Goal: Feedback & Contribution: Contribute content

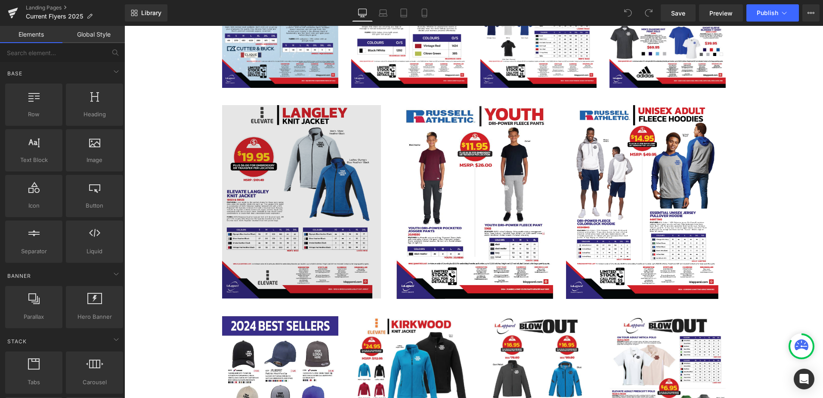
scroll to position [1377, 0]
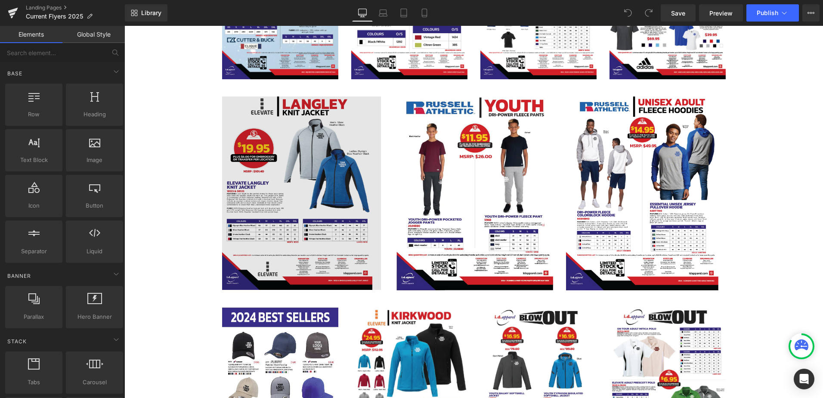
click at [301, 175] on img at bounding box center [301, 192] width 159 height 193
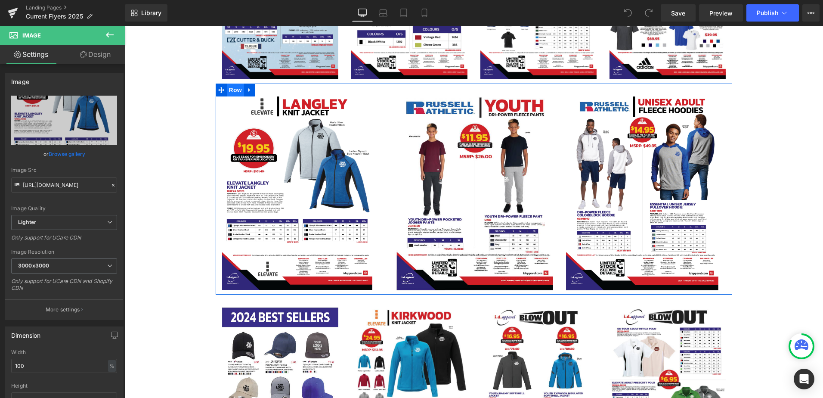
click at [234, 91] on span "Row" at bounding box center [235, 90] width 17 height 13
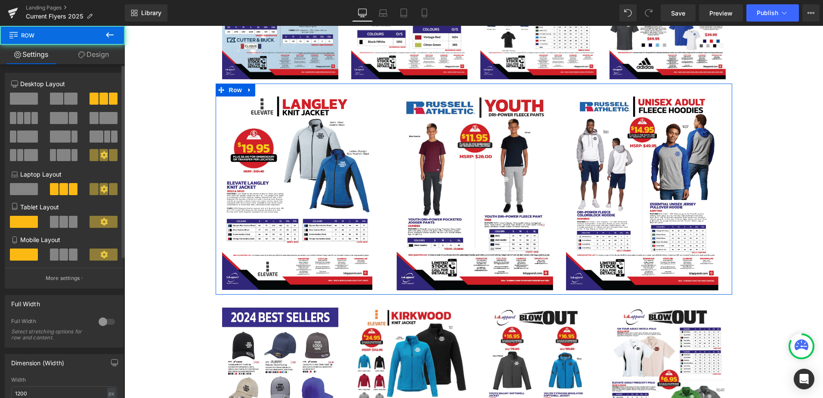
click at [31, 117] on span at bounding box center [34, 118] width 6 height 12
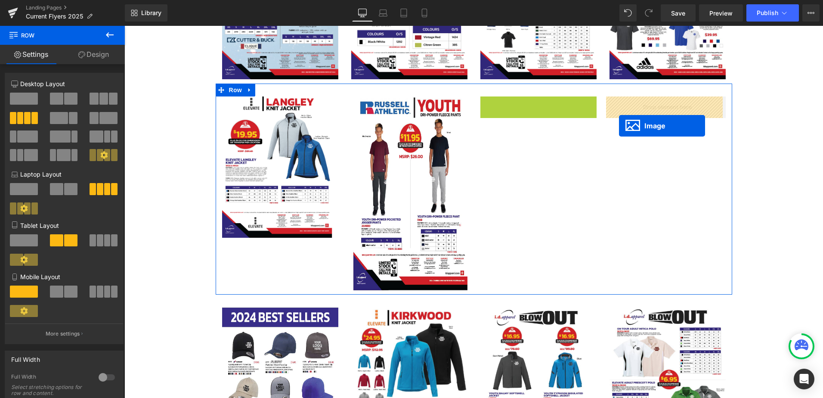
drag, startPoint x: 522, startPoint y: 192, endPoint x: 619, endPoint y: 126, distance: 117.7
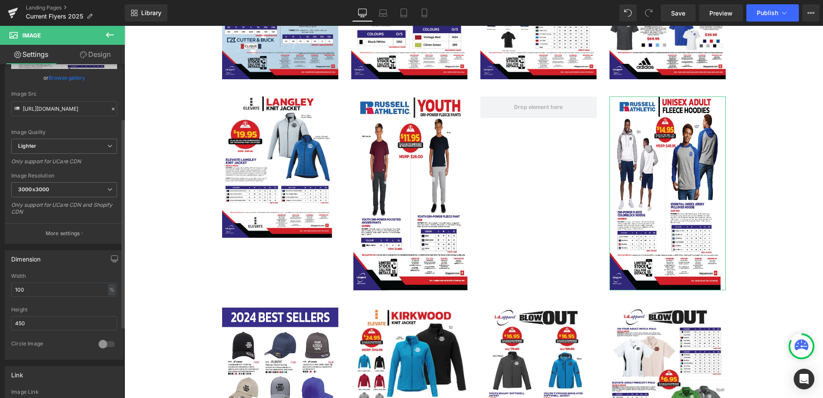
scroll to position [86, 0]
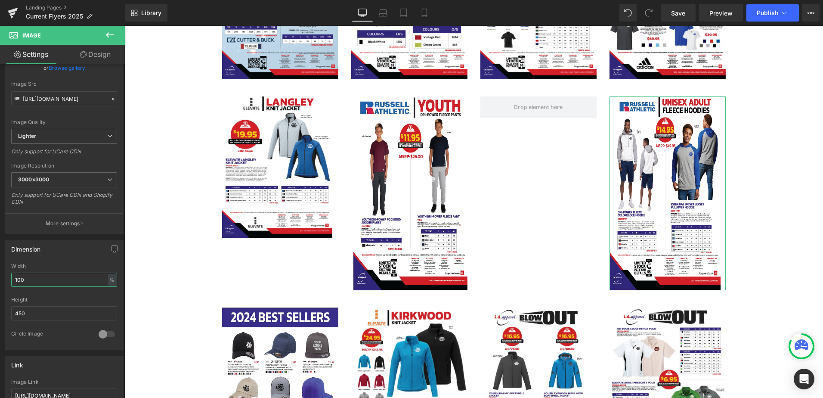
drag, startPoint x: 46, startPoint y: 275, endPoint x: -23, endPoint y: 275, distance: 69.3
click at [0, 275] on html "Image You are previewing how the will restyle your page. You can not edit Eleme…" at bounding box center [411, 199] width 823 height 398
drag, startPoint x: 55, startPoint y: 314, endPoint x: -3, endPoint y: 313, distance: 58.1
click at [0, 313] on html "Image You are previewing how the will restyle your page. You can not edit Eleme…" at bounding box center [411, 199] width 823 height 398
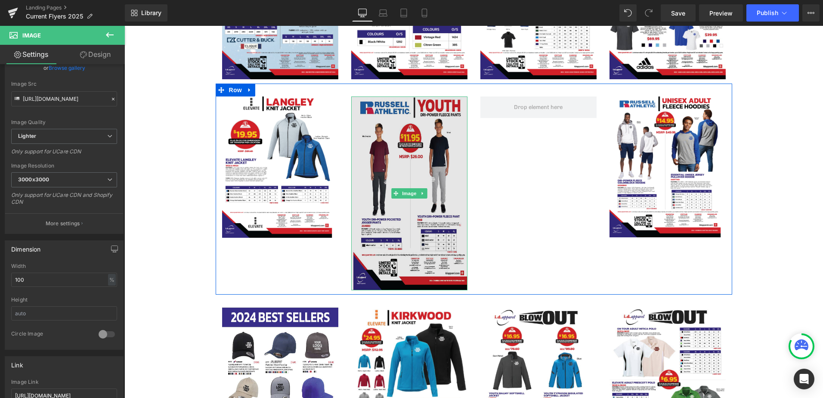
click at [404, 151] on img at bounding box center [409, 193] width 116 height 194
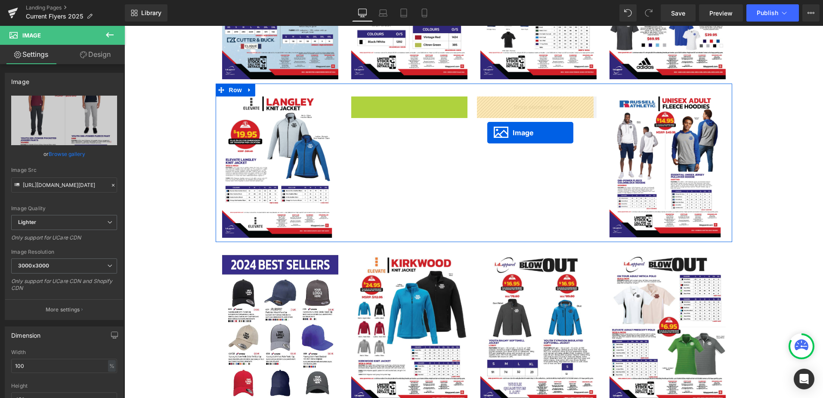
drag, startPoint x: 445, startPoint y: 164, endPoint x: 490, endPoint y: 128, distance: 57.6
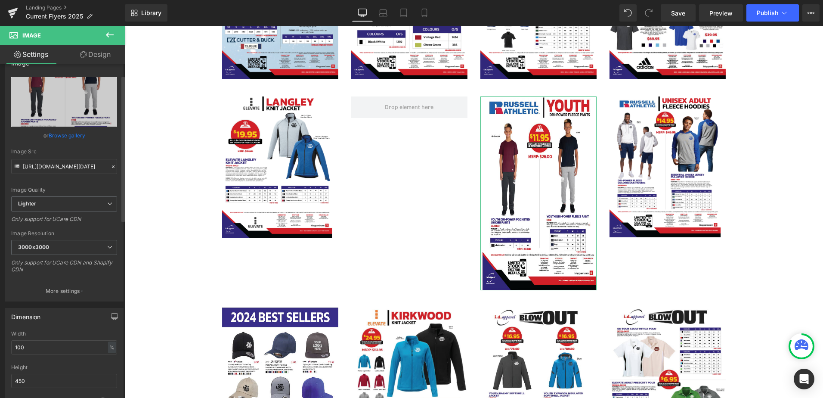
scroll to position [29, 0]
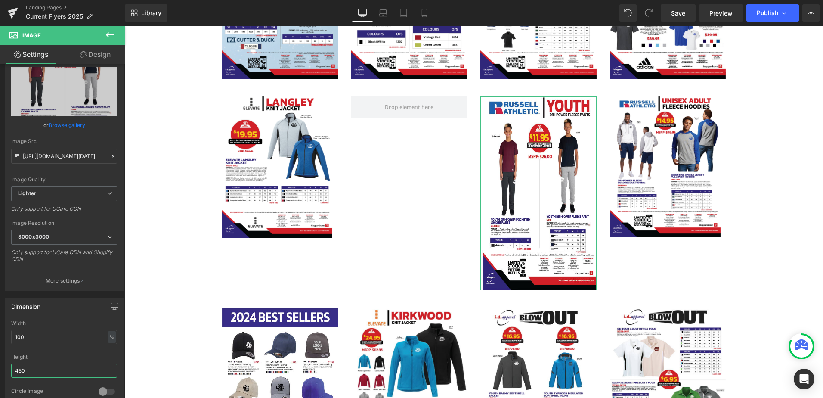
drag, startPoint x: 36, startPoint y: 370, endPoint x: -22, endPoint y: 370, distance: 57.7
click at [0, 370] on html "Image You are previewing how the will restyle your page. You can not edit Eleme…" at bounding box center [411, 199] width 823 height 398
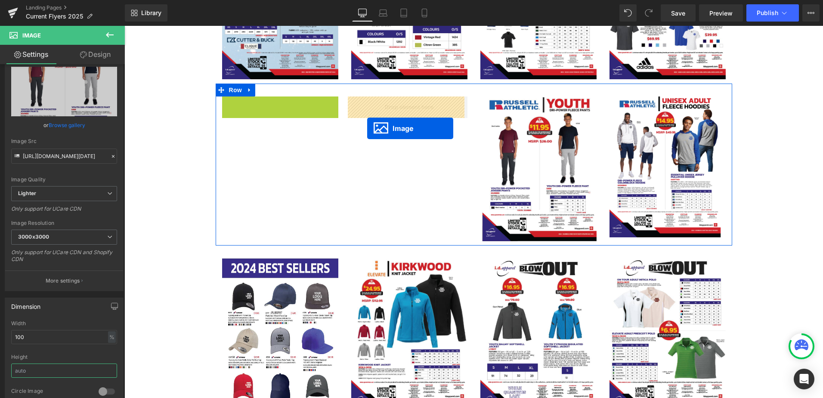
drag, startPoint x: 260, startPoint y: 164, endPoint x: 367, endPoint y: 128, distance: 112.4
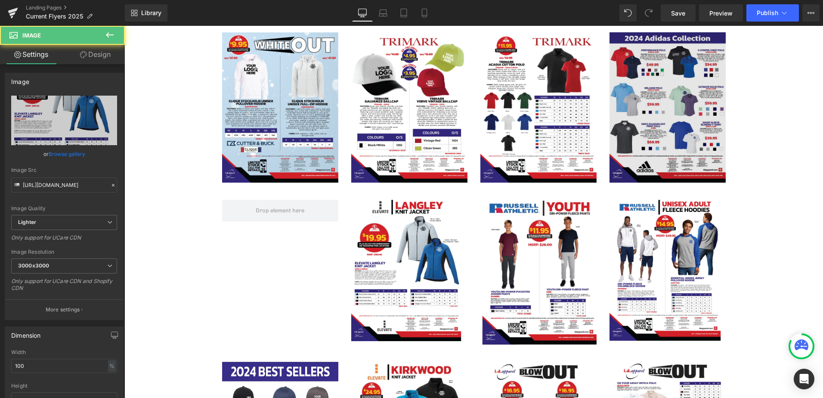
scroll to position [1262, 0]
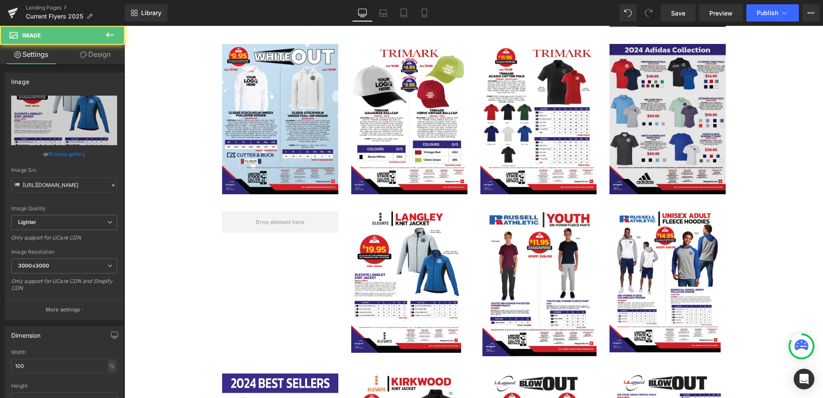
click at [666, 94] on img at bounding box center [668, 119] width 116 height 150
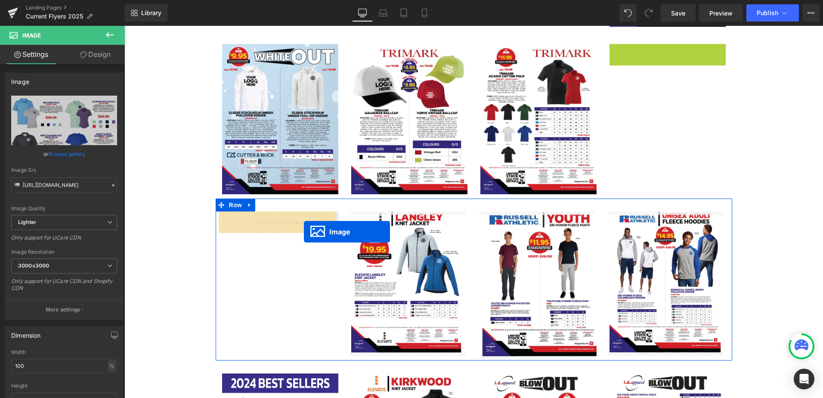
drag, startPoint x: 652, startPoint y: 115, endPoint x: 303, endPoint y: 230, distance: 367.5
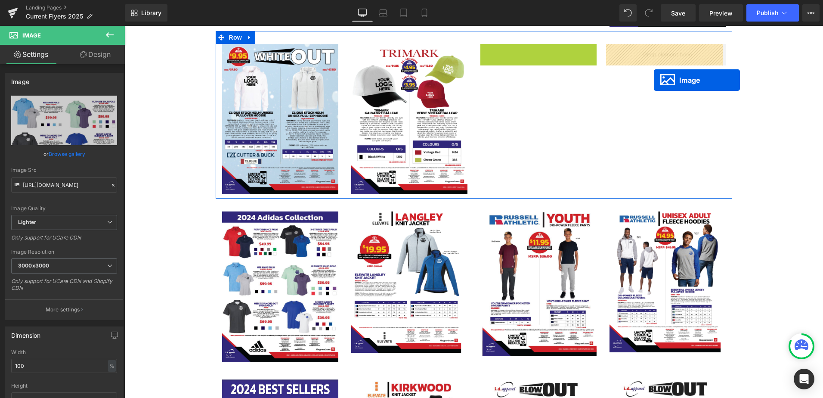
drag, startPoint x: 521, startPoint y: 118, endPoint x: 654, endPoint y: 80, distance: 138.0
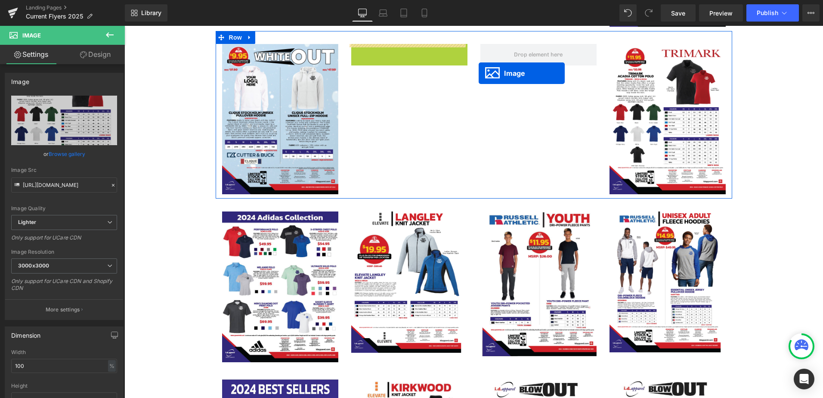
drag, startPoint x: 393, startPoint y: 118, endPoint x: 486, endPoint y: 66, distance: 106.6
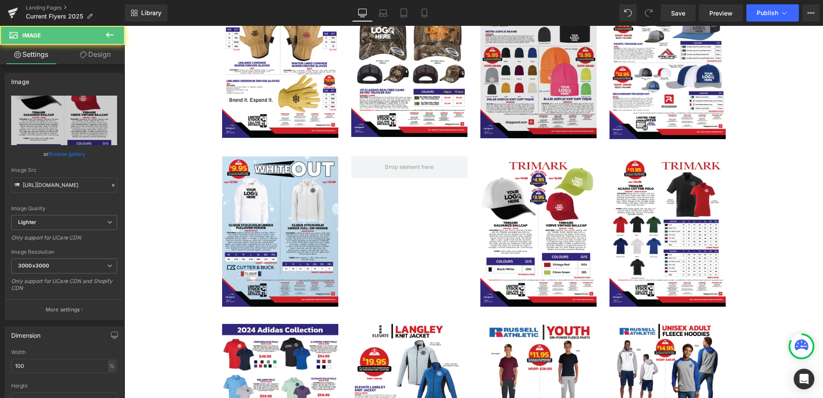
scroll to position [1119, 0]
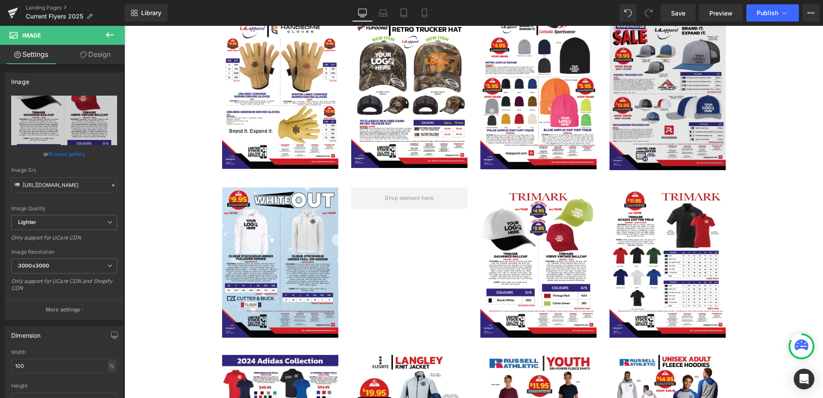
click at [659, 55] on img at bounding box center [668, 95] width 116 height 150
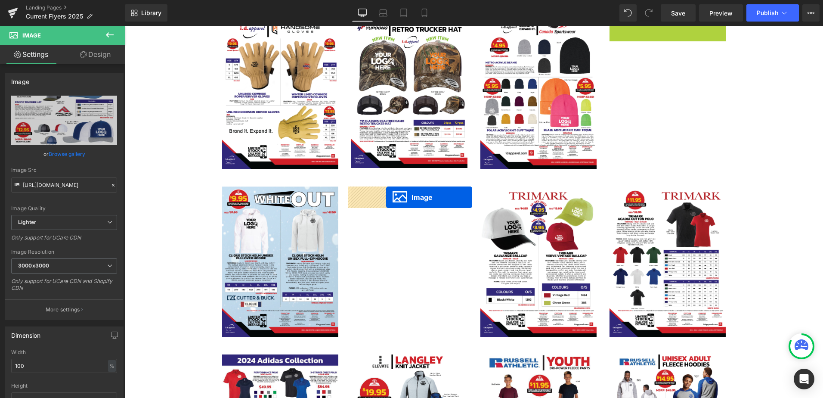
drag, startPoint x: 651, startPoint y: 92, endPoint x: 386, endPoint y: 197, distance: 284.8
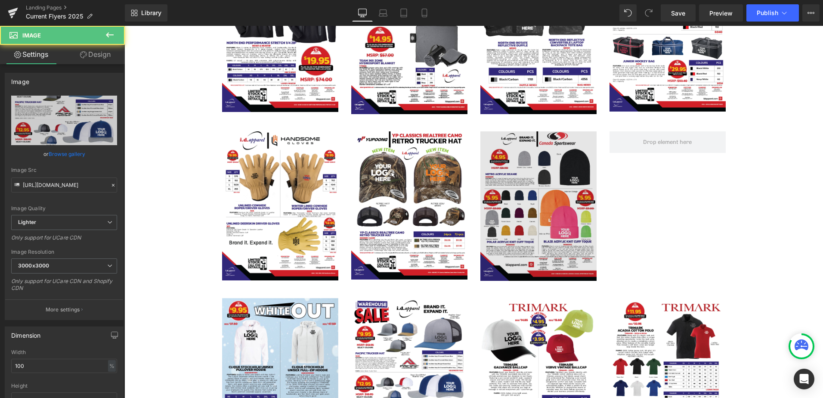
scroll to position [1004, 0]
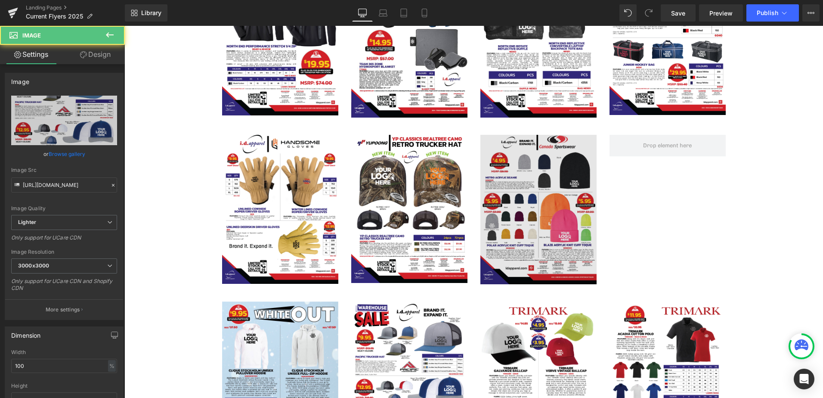
click at [532, 173] on img at bounding box center [538, 210] width 116 height 150
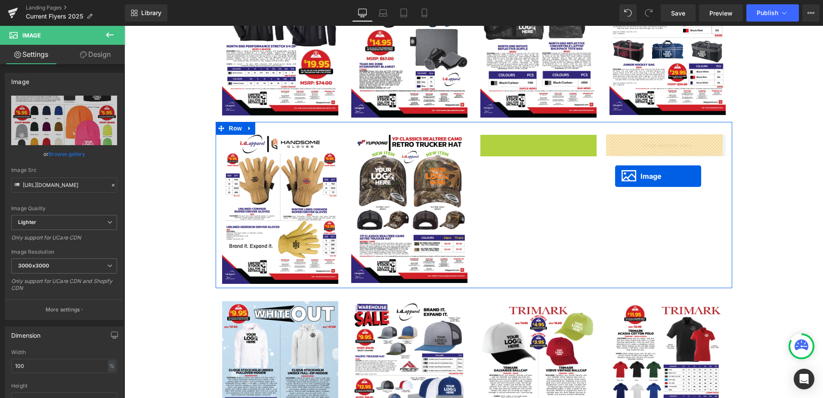
drag, startPoint x: 521, startPoint y: 209, endPoint x: 615, endPoint y: 176, distance: 99.4
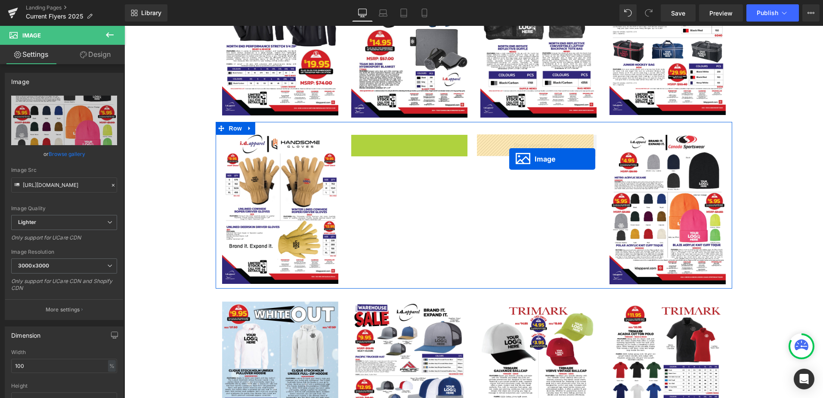
drag, startPoint x: 394, startPoint y: 207, endPoint x: 515, endPoint y: 157, distance: 130.9
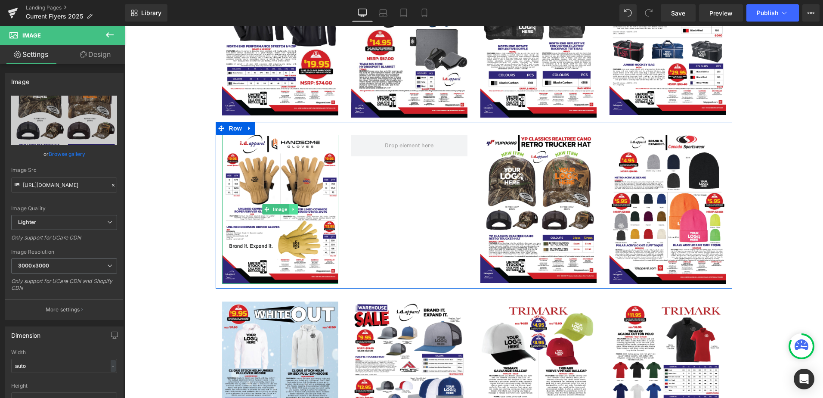
click at [291, 207] on icon at bounding box center [293, 209] width 5 height 5
drag, startPoint x: 294, startPoint y: 207, endPoint x: 306, endPoint y: 207, distance: 12.9
click at [295, 207] on icon at bounding box center [297, 209] width 5 height 5
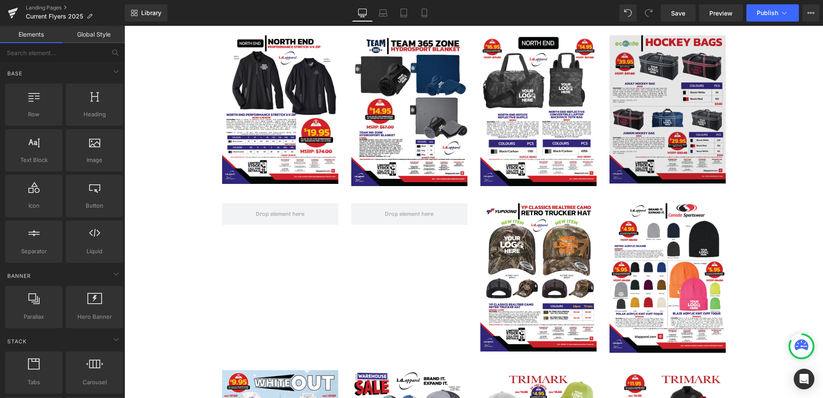
scroll to position [918, 0]
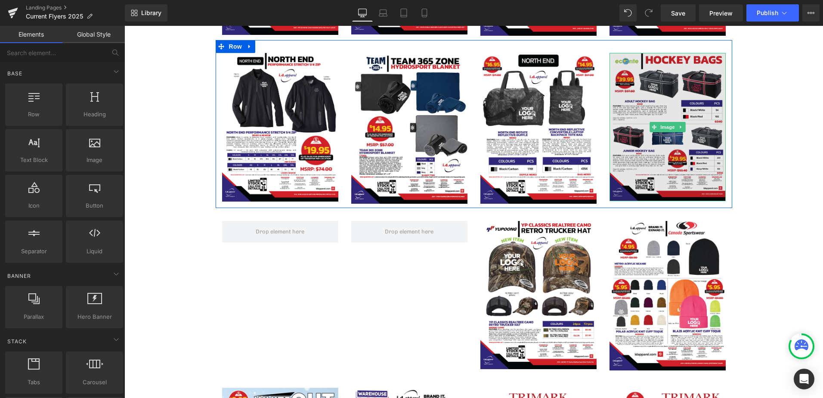
click at [642, 101] on img at bounding box center [668, 127] width 116 height 148
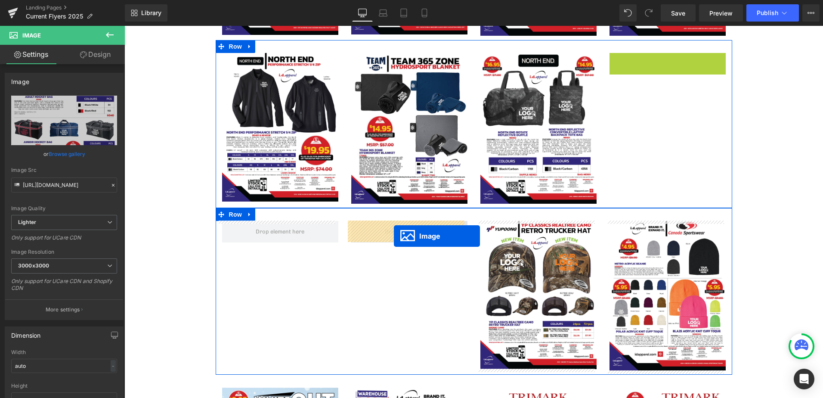
drag, startPoint x: 397, startPoint y: 253, endPoint x: 397, endPoint y: 233, distance: 20.2
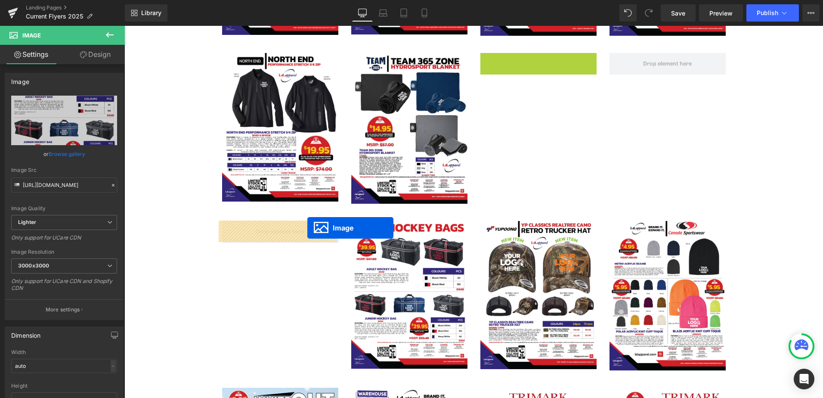
drag, startPoint x: 523, startPoint y: 129, endPoint x: 307, endPoint y: 228, distance: 236.9
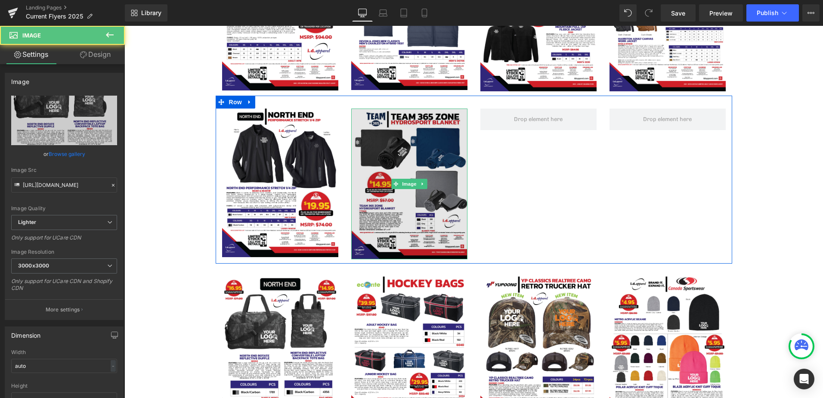
scroll to position [861, 0]
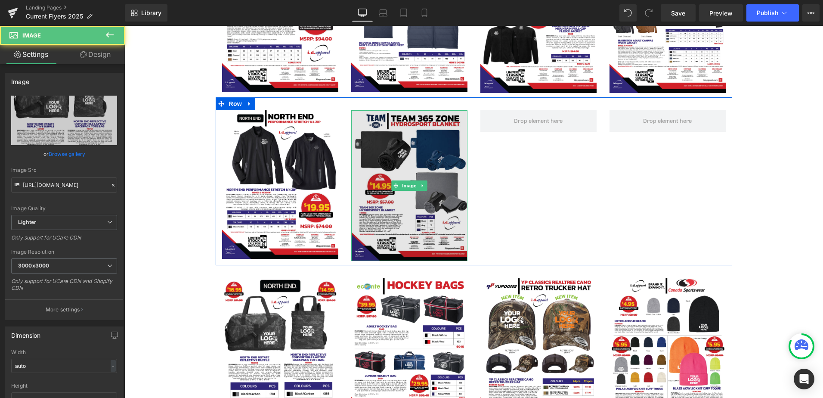
click at [393, 158] on img at bounding box center [409, 185] width 116 height 150
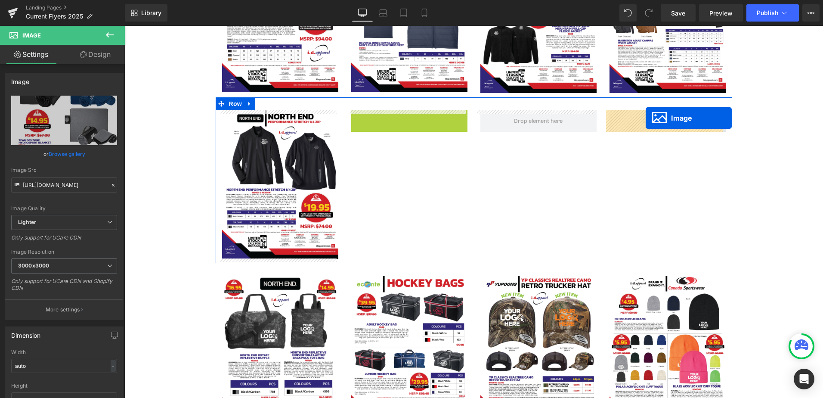
drag, startPoint x: 396, startPoint y: 186, endPoint x: 645, endPoint y: 118, distance: 258.3
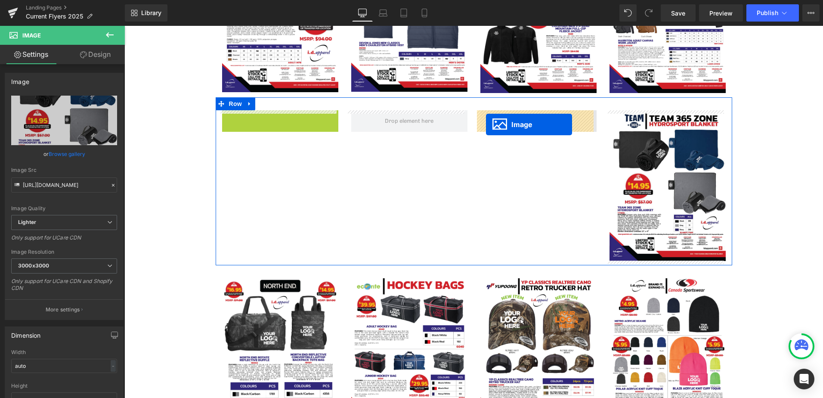
drag, startPoint x: 265, startPoint y: 184, endPoint x: 486, endPoint y: 124, distance: 228.8
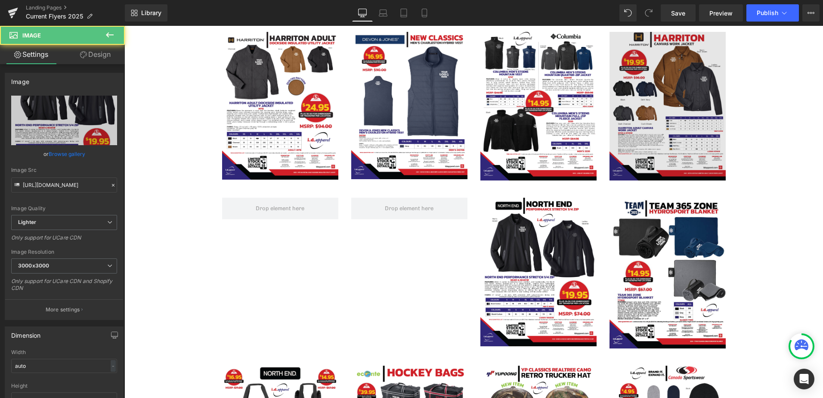
scroll to position [746, 0]
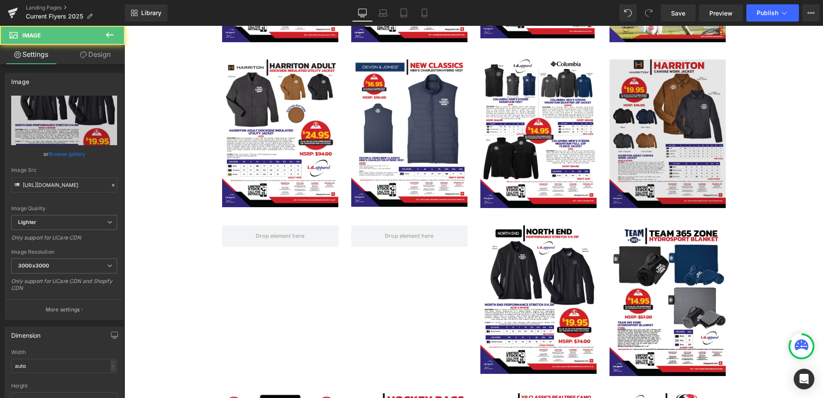
click at [649, 102] on img at bounding box center [668, 133] width 116 height 149
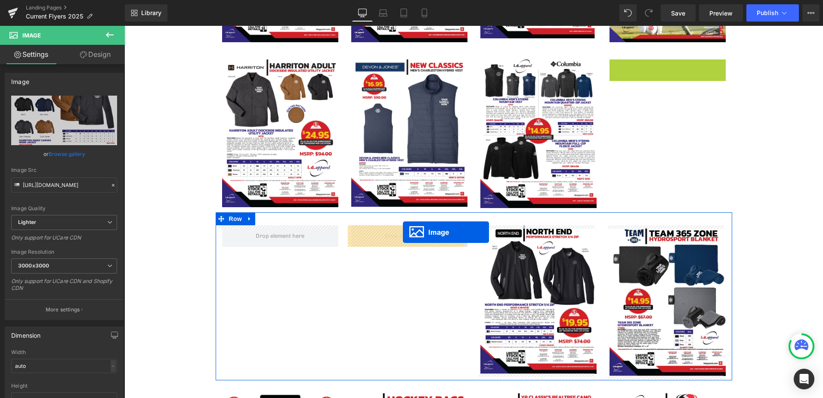
drag, startPoint x: 650, startPoint y: 133, endPoint x: 403, endPoint y: 232, distance: 265.6
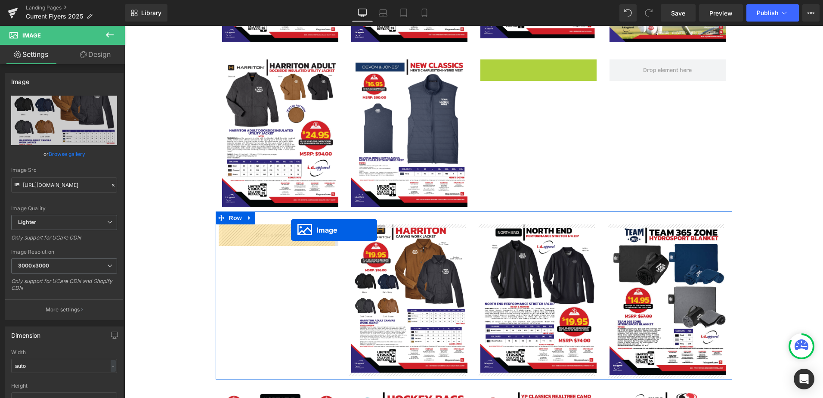
drag, startPoint x: 502, startPoint y: 142, endPoint x: 288, endPoint y: 234, distance: 233.3
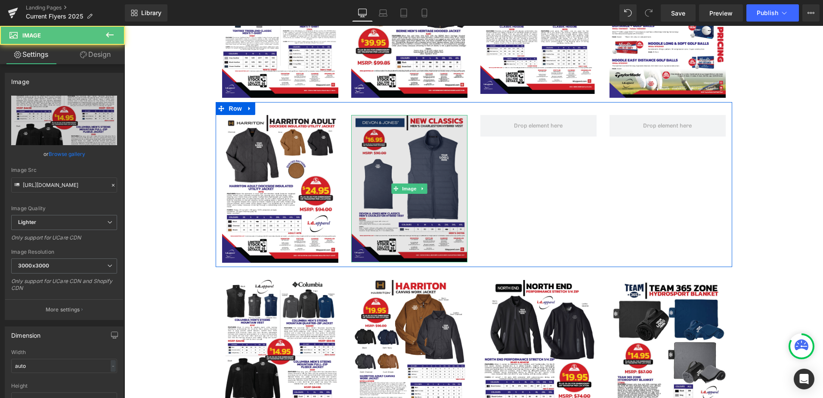
scroll to position [689, 0]
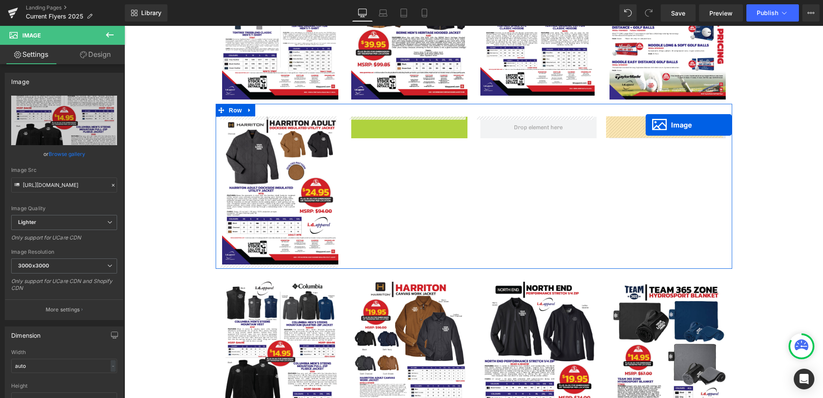
drag, startPoint x: 393, startPoint y: 186, endPoint x: 567, endPoint y: 137, distance: 180.8
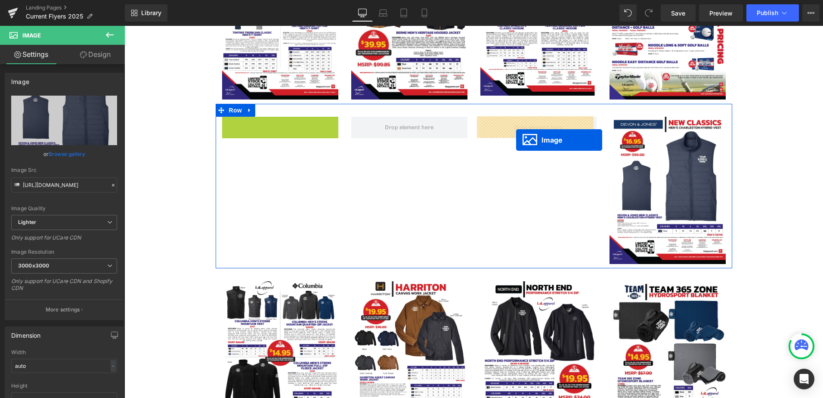
drag, startPoint x: 263, startPoint y: 192, endPoint x: 516, endPoint y: 140, distance: 258.4
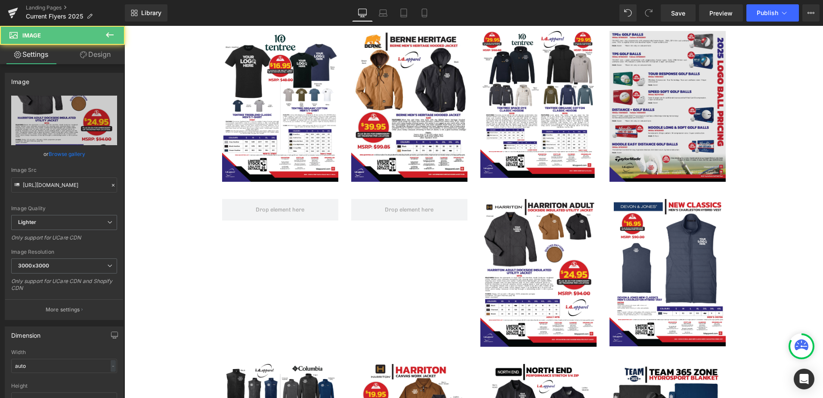
scroll to position [603, 0]
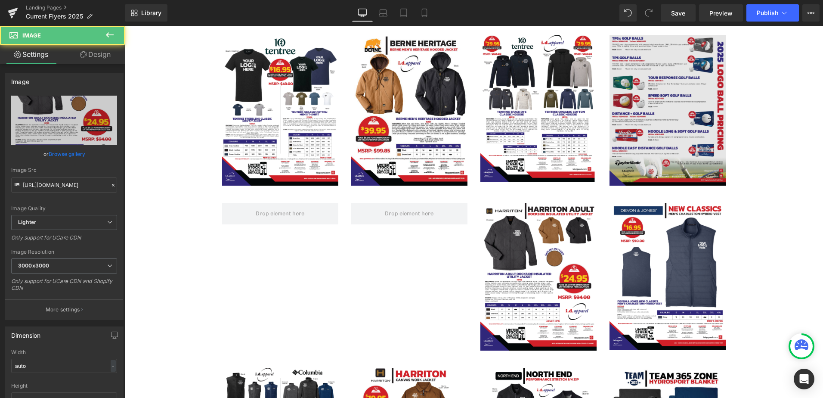
click at [656, 91] on img at bounding box center [668, 110] width 116 height 150
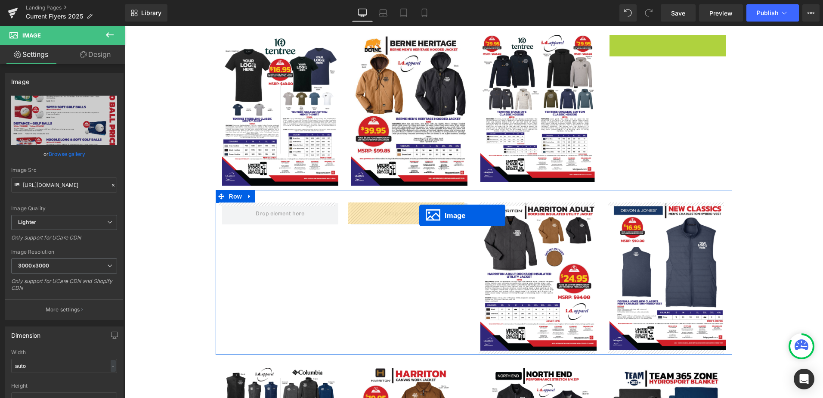
drag, startPoint x: 650, startPoint y: 110, endPoint x: 419, endPoint y: 216, distance: 254.6
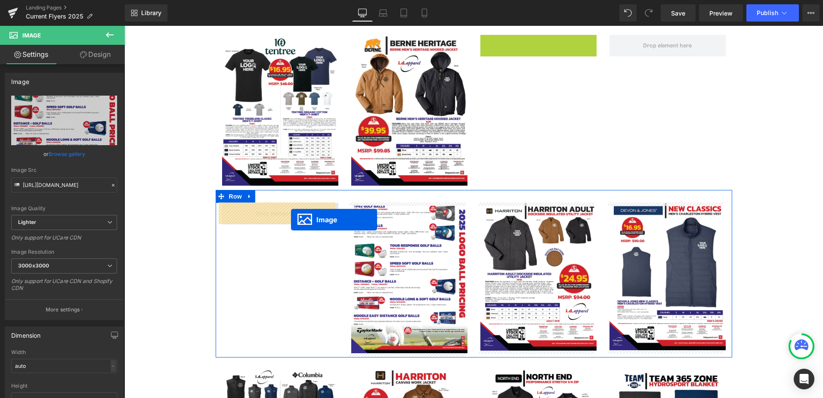
drag, startPoint x: 523, startPoint y: 107, endPoint x: 290, endPoint y: 220, distance: 258.9
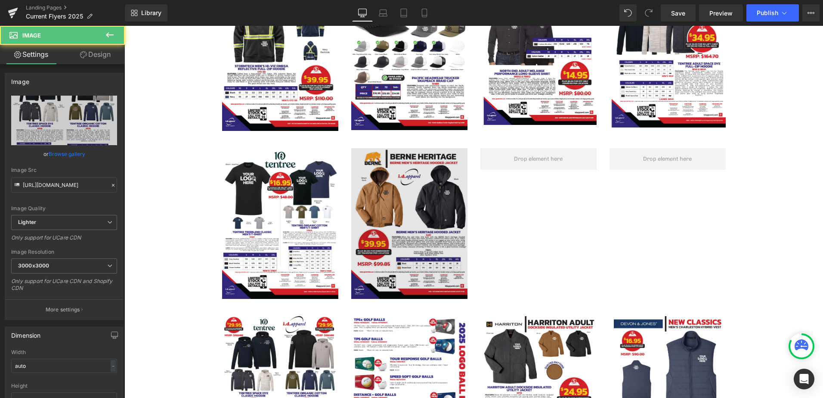
scroll to position [488, 0]
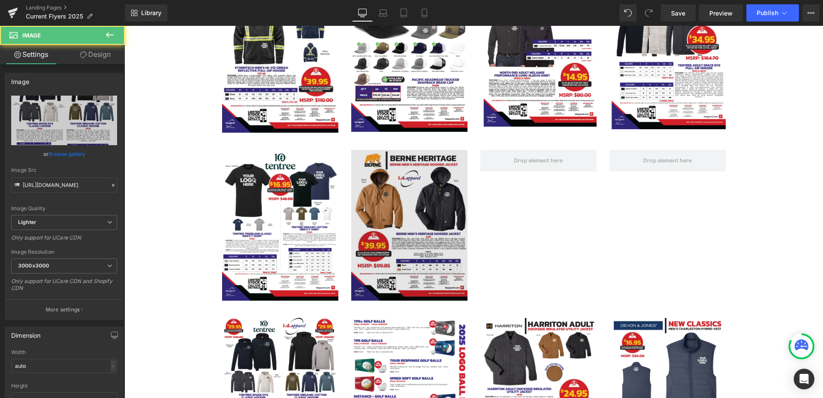
click at [403, 177] on img at bounding box center [409, 225] width 116 height 150
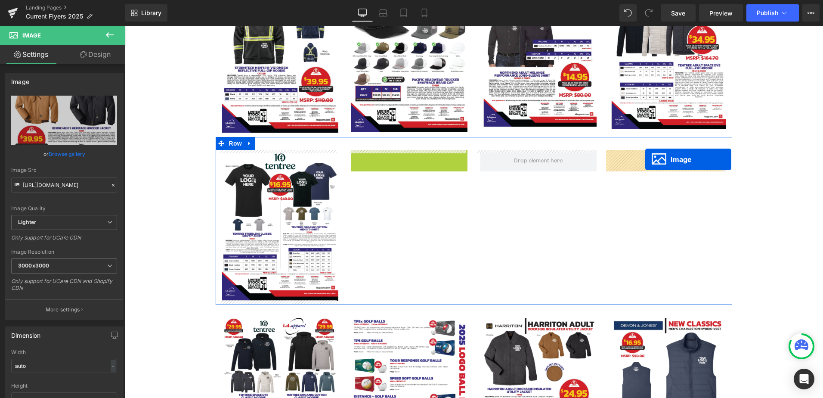
drag, startPoint x: 391, startPoint y: 226, endPoint x: 645, endPoint y: 159, distance: 262.6
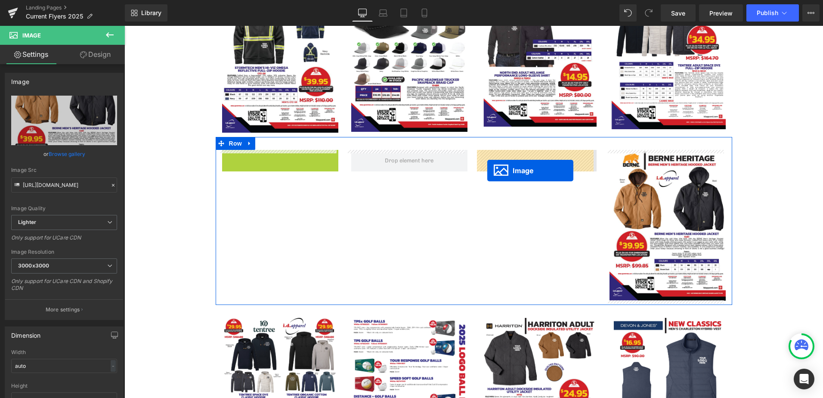
drag, startPoint x: 266, startPoint y: 225, endPoint x: 487, endPoint y: 170, distance: 227.9
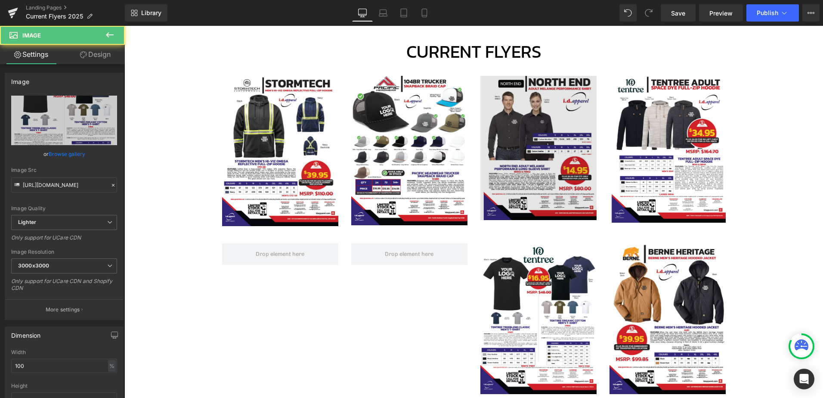
scroll to position [373, 0]
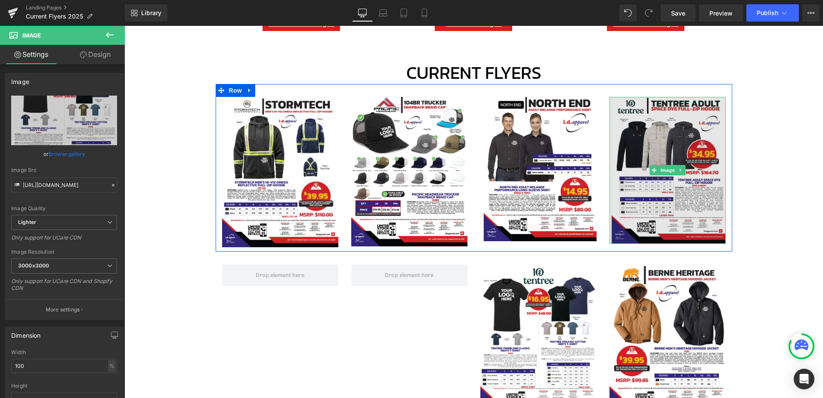
click at [646, 142] on img at bounding box center [668, 170] width 116 height 147
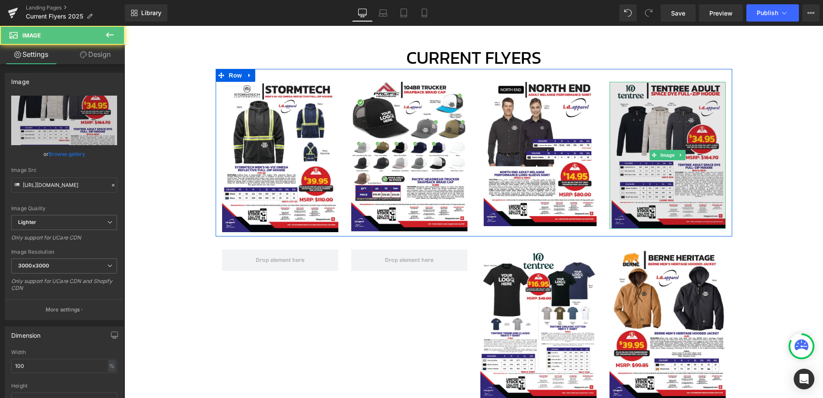
scroll to position [402, 0]
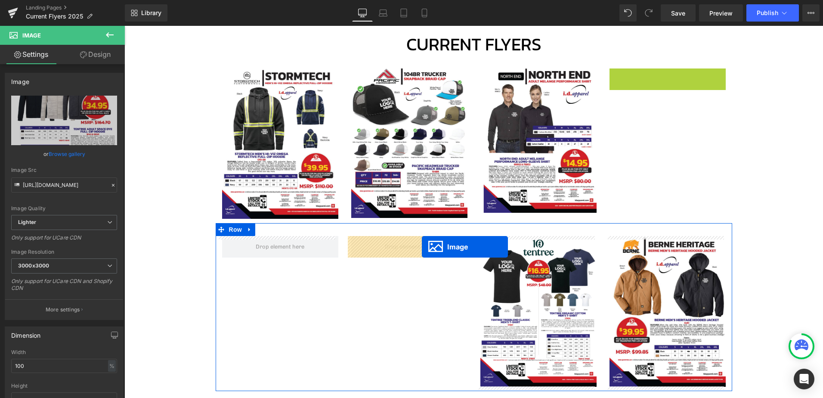
drag, startPoint x: 620, startPoint y: 169, endPoint x: 422, endPoint y: 247, distance: 213.2
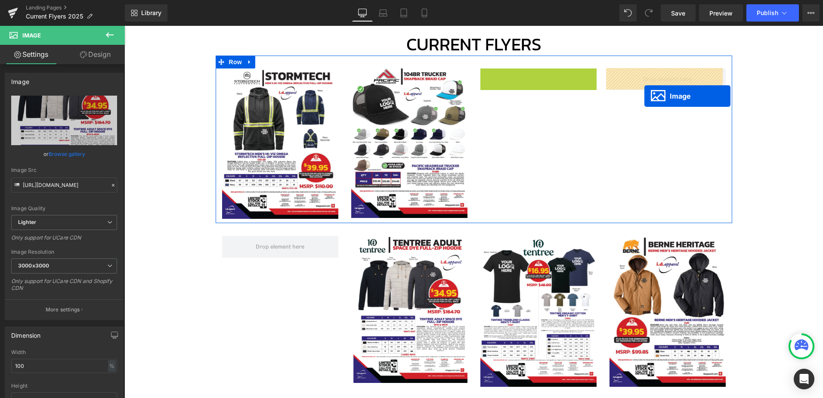
drag, startPoint x: 523, startPoint y: 141, endPoint x: 644, endPoint y: 96, distance: 129.8
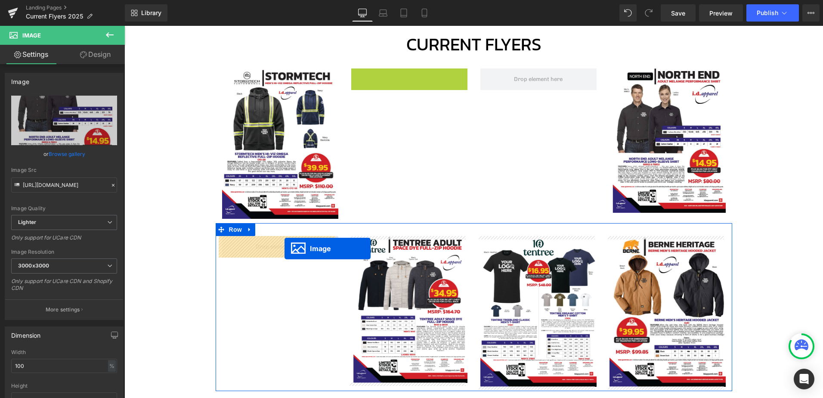
drag, startPoint x: 395, startPoint y: 143, endPoint x: 285, endPoint y: 248, distance: 152.2
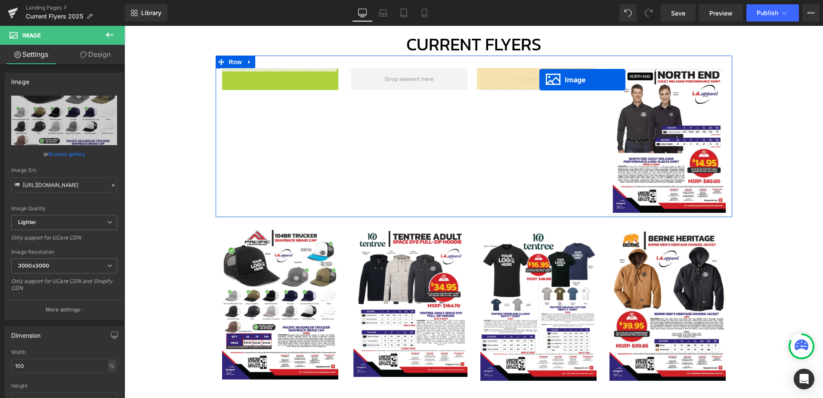
drag, startPoint x: 264, startPoint y: 144, endPoint x: 539, endPoint y: 79, distance: 282.6
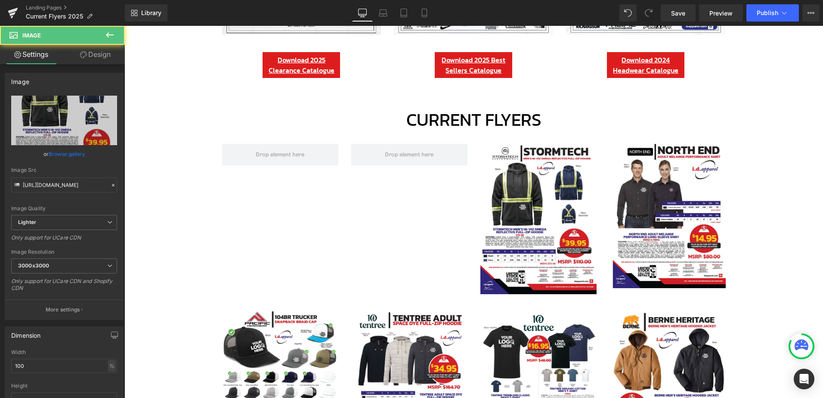
scroll to position [316, 0]
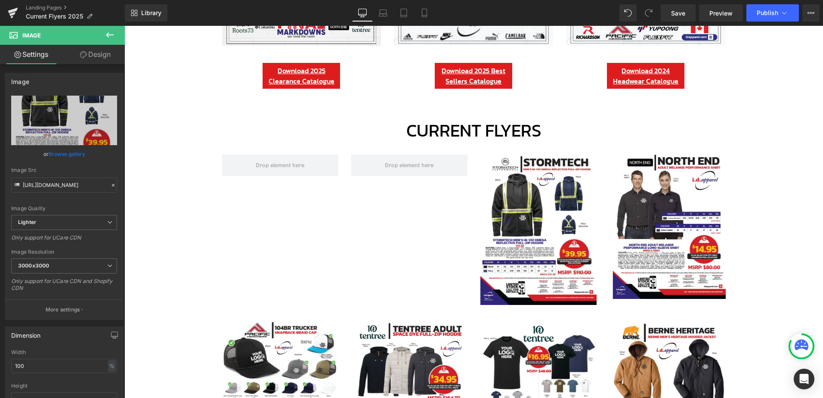
click at [113, 32] on icon at bounding box center [110, 35] width 10 height 10
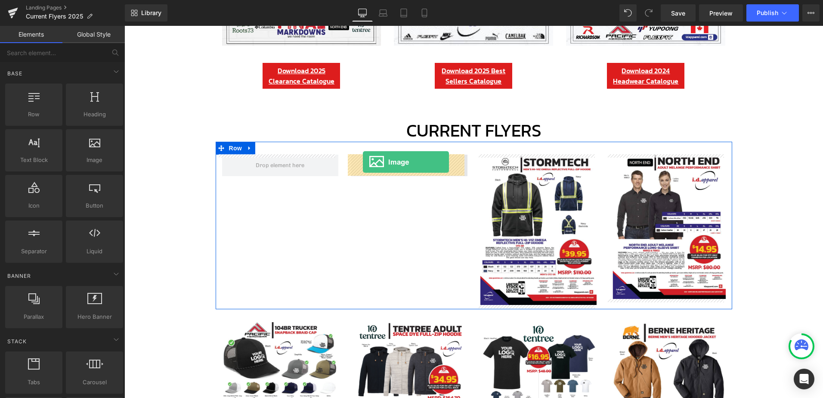
drag, startPoint x: 234, startPoint y: 187, endPoint x: 365, endPoint y: 162, distance: 132.8
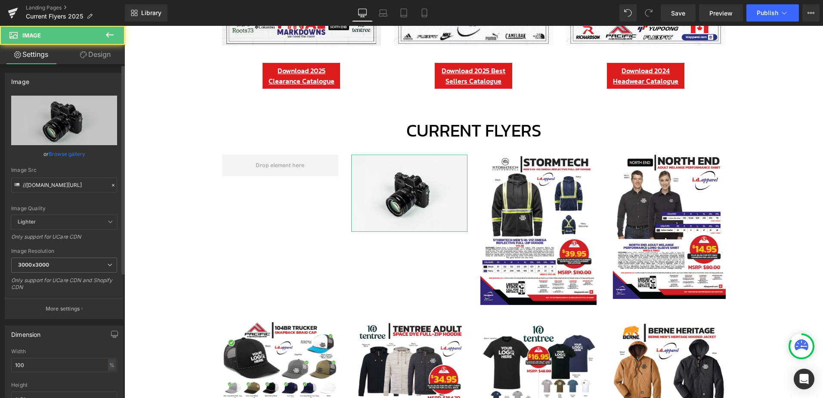
click at [68, 151] on link "Browse gallery" at bounding box center [67, 153] width 37 height 15
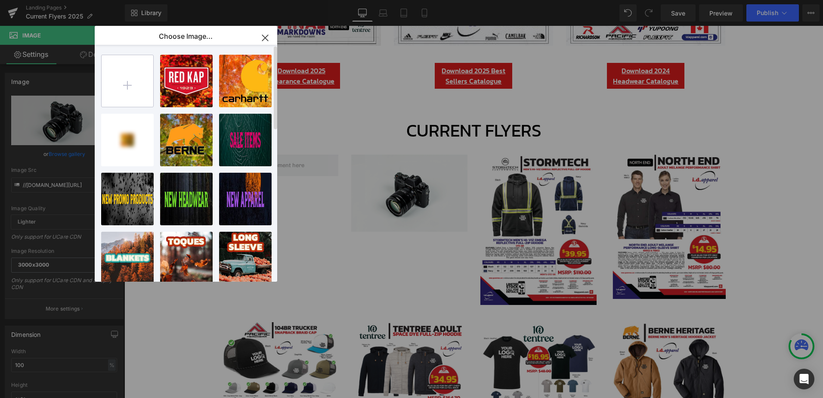
click at [140, 84] on input "file" at bounding box center [128, 81] width 52 height 52
type input "C:\fakepath\2025 Handsome Gloves Blowout Flyer.png"
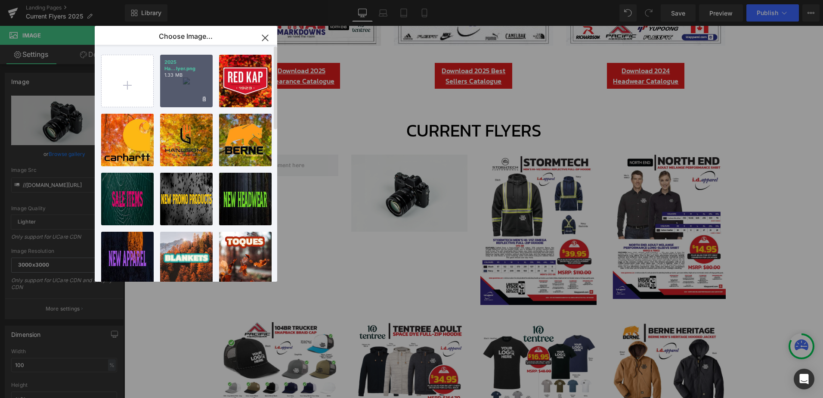
click at [182, 80] on div "2025 Ha...lyer.png 1.33 MB" at bounding box center [186, 81] width 53 height 53
type input "[URL][DOMAIN_NAME]"
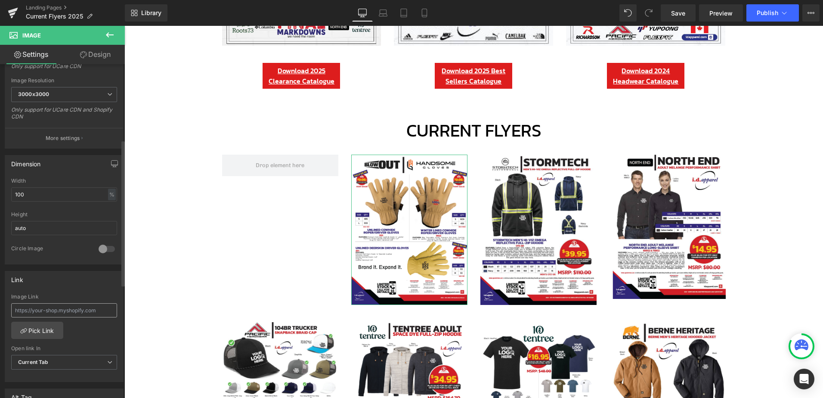
scroll to position [172, 0]
click at [50, 310] on input "text" at bounding box center [64, 309] width 106 height 14
paste input "[URL][DOMAIN_NAME]"
type input "[URL][DOMAIN_NAME]"
click at [48, 361] on b "Current Tab" at bounding box center [33, 361] width 31 height 6
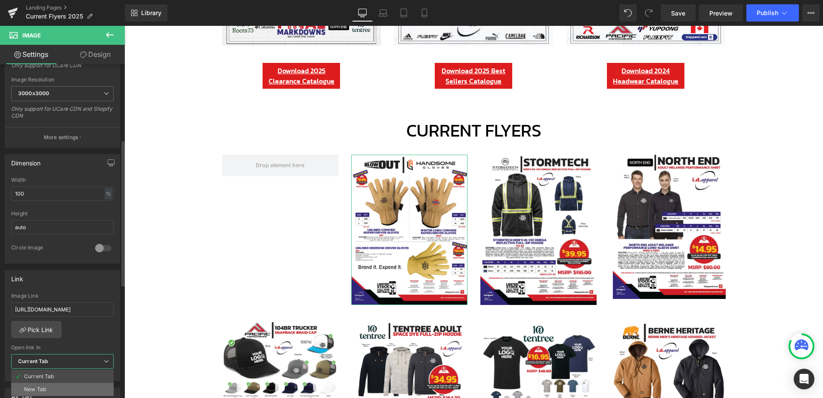
click at [46, 389] on li "New Tab" at bounding box center [62, 389] width 102 height 13
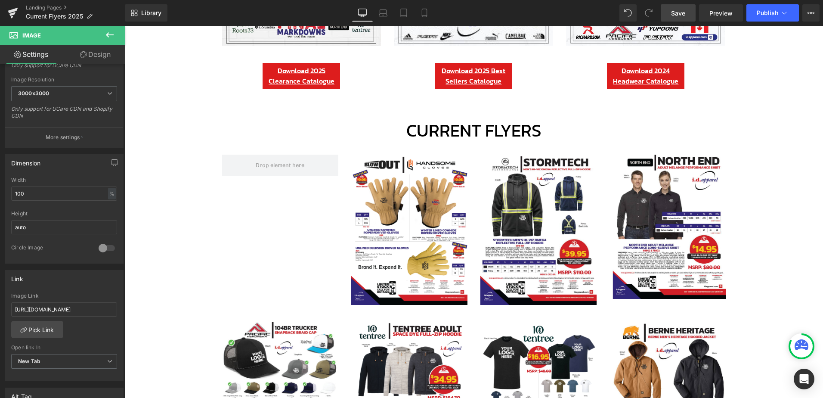
click at [675, 12] on span "Save" at bounding box center [678, 13] width 14 height 9
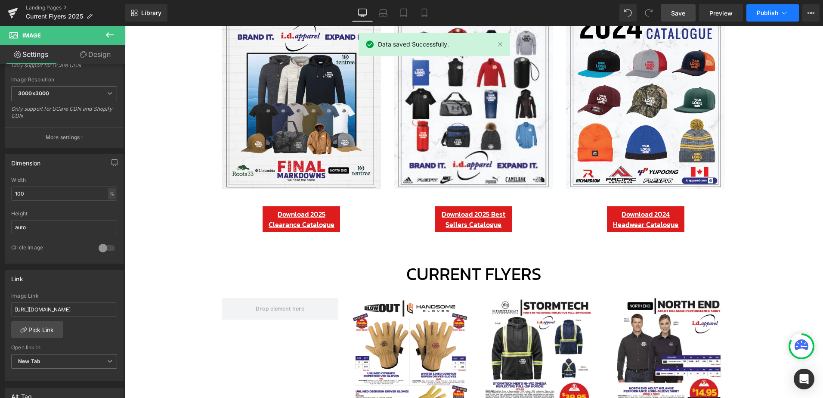
click at [768, 14] on span "Publish" at bounding box center [768, 12] width 22 height 7
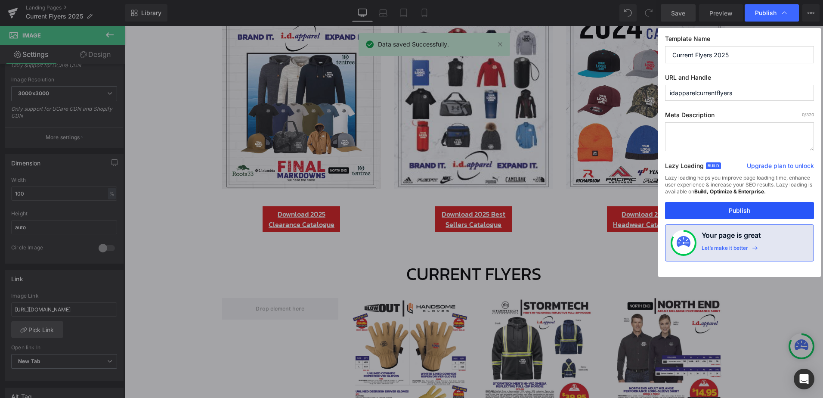
click at [716, 213] on button "Publish" at bounding box center [739, 210] width 149 height 17
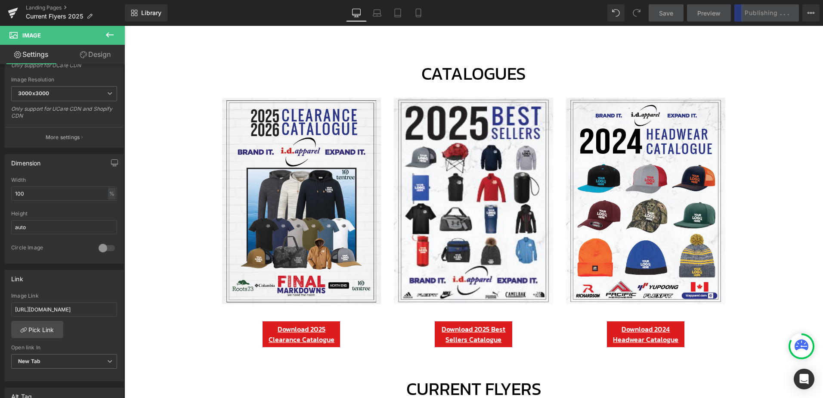
scroll to position [31, 0]
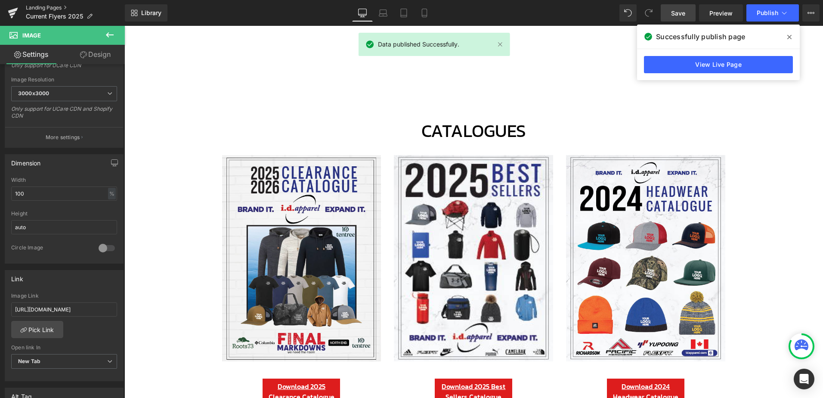
click at [51, 8] on link "Landing Pages" at bounding box center [75, 7] width 99 height 7
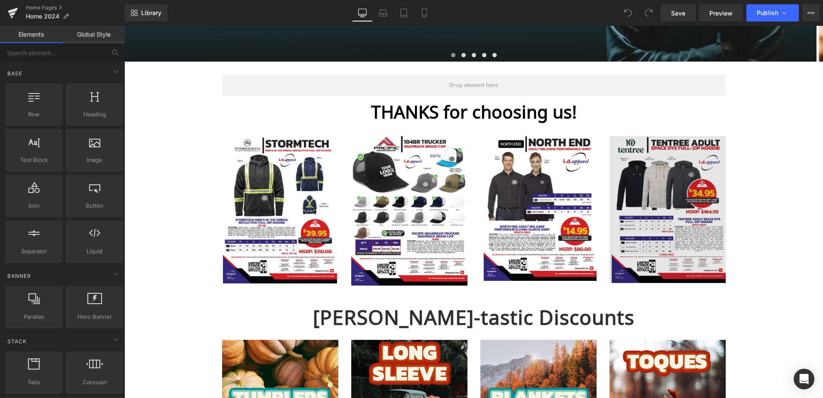
scroll to position [287, 0]
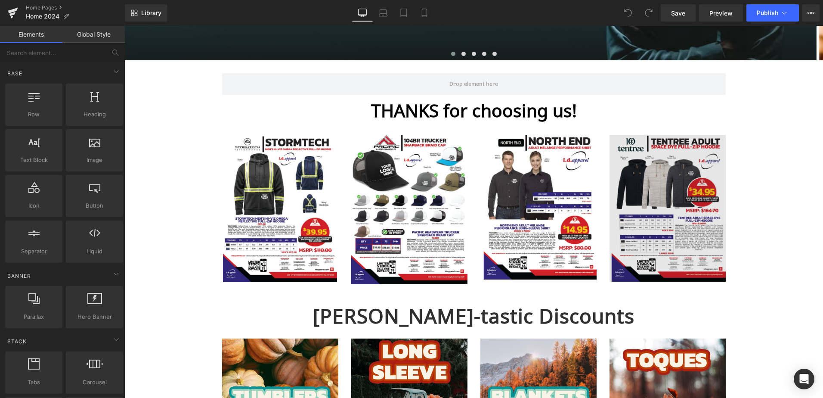
click at [665, 179] on img at bounding box center [668, 208] width 116 height 147
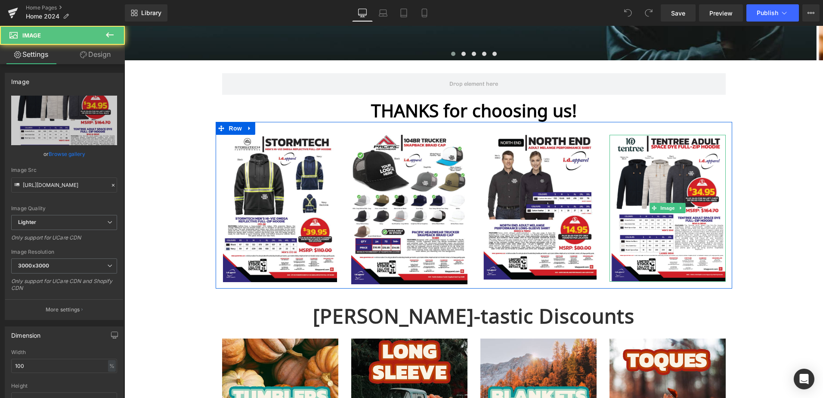
click at [681, 210] on link at bounding box center [680, 208] width 9 height 10
click at [683, 209] on icon at bounding box center [685, 208] width 5 height 5
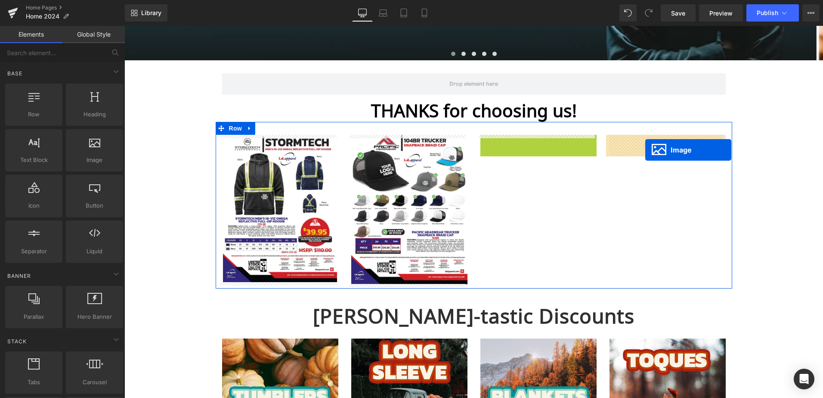
drag, startPoint x: 522, startPoint y: 207, endPoint x: 645, endPoint y: 150, distance: 136.2
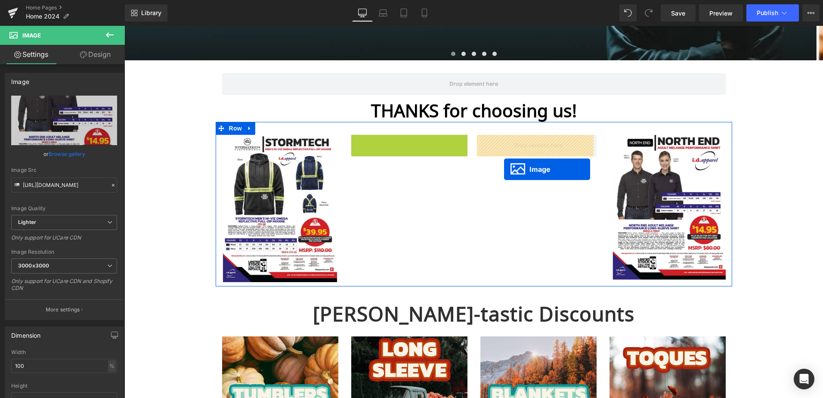
drag, startPoint x: 396, startPoint y: 212, endPoint x: 504, endPoint y: 166, distance: 116.5
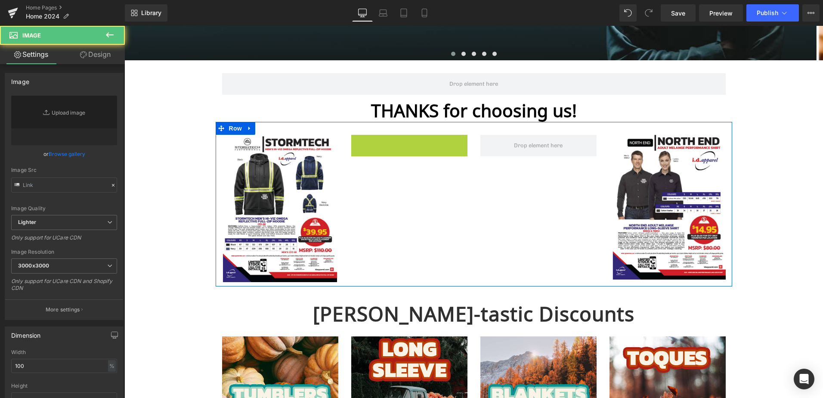
type input "[URL][DOMAIN_NAME]"
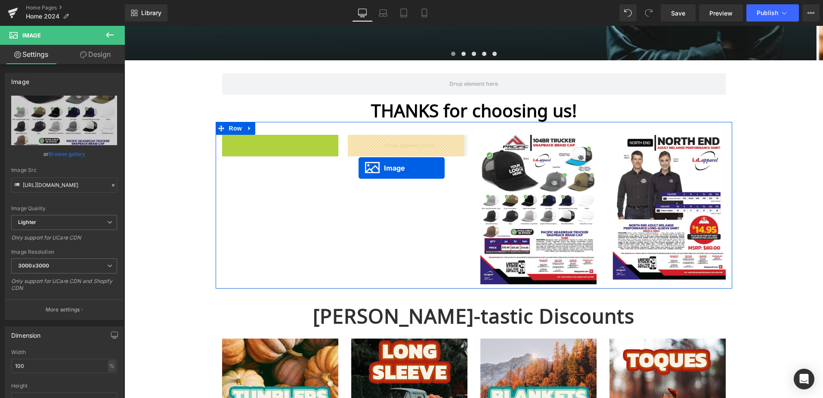
drag, startPoint x: 263, startPoint y: 207, endPoint x: 359, endPoint y: 168, distance: 102.7
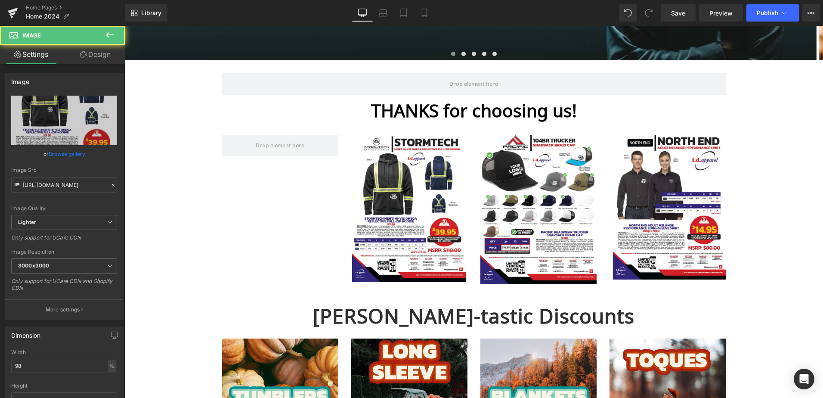
click at [108, 28] on button at bounding box center [110, 35] width 30 height 19
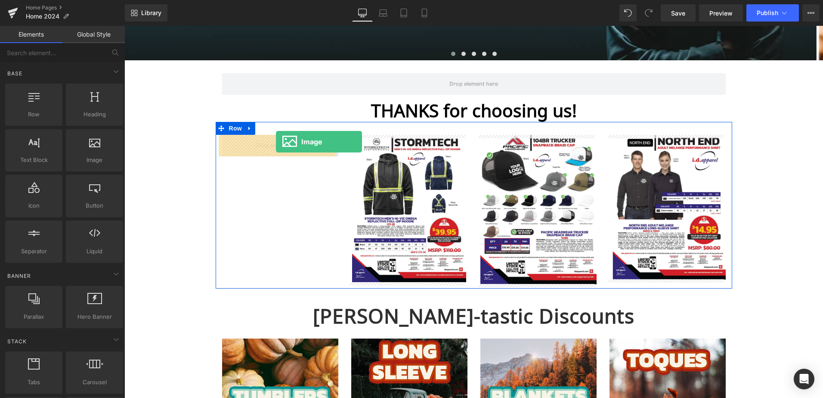
drag, startPoint x: 215, startPoint y: 176, endPoint x: 275, endPoint y: 142, distance: 69.6
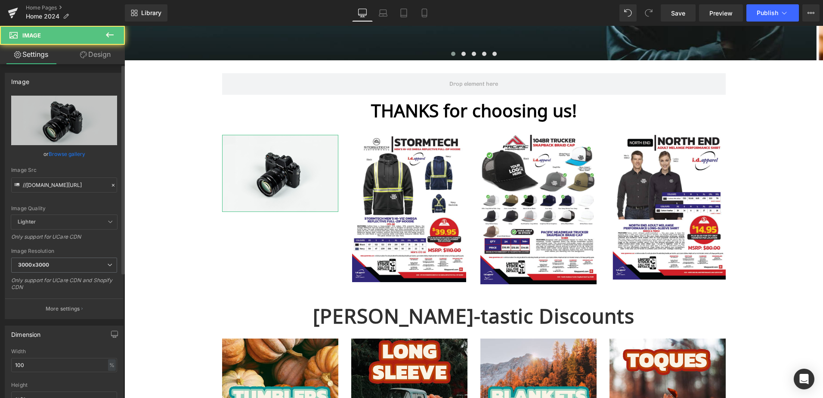
click at [77, 155] on link "Browse gallery" at bounding box center [67, 153] width 37 height 15
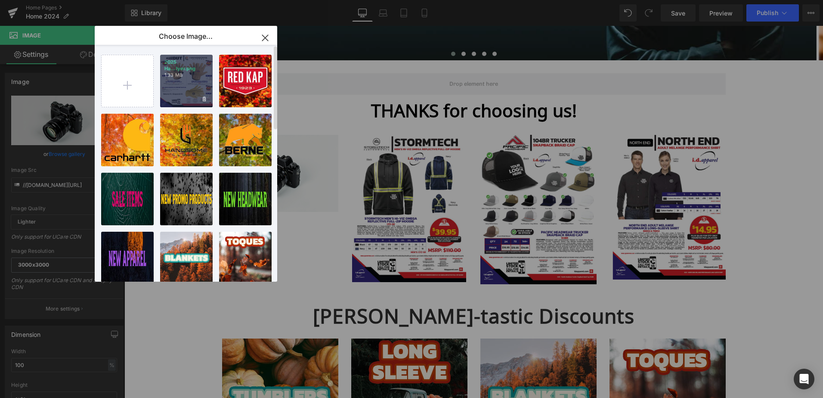
click at [181, 87] on div "2025 Ha...lyer.png 1.33 MB" at bounding box center [186, 81] width 53 height 53
type input "[URL][DOMAIN_NAME]"
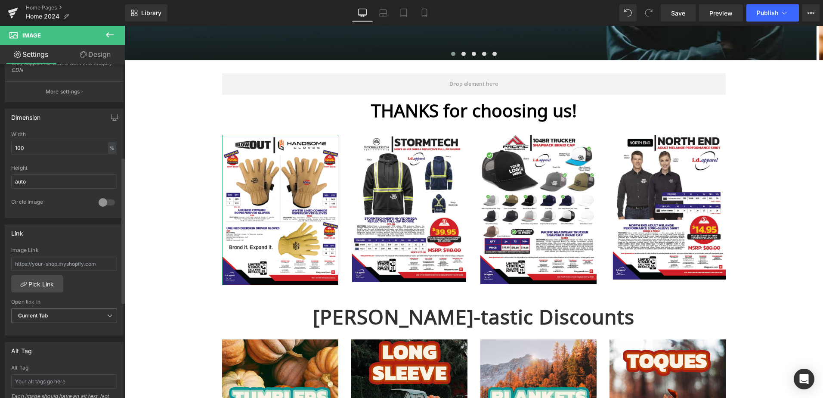
scroll to position [229, 0]
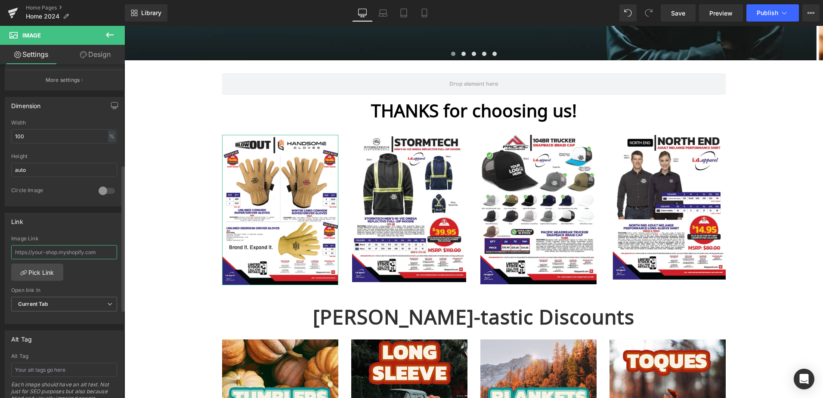
click at [62, 250] on input "text" at bounding box center [64, 252] width 106 height 14
paste input "[URL][DOMAIN_NAME]"
type input "[URL][DOMAIN_NAME]"
click at [59, 304] on span "Current Tab" at bounding box center [64, 304] width 106 height 15
click at [56, 332] on li "New Tab" at bounding box center [62, 331] width 102 height 13
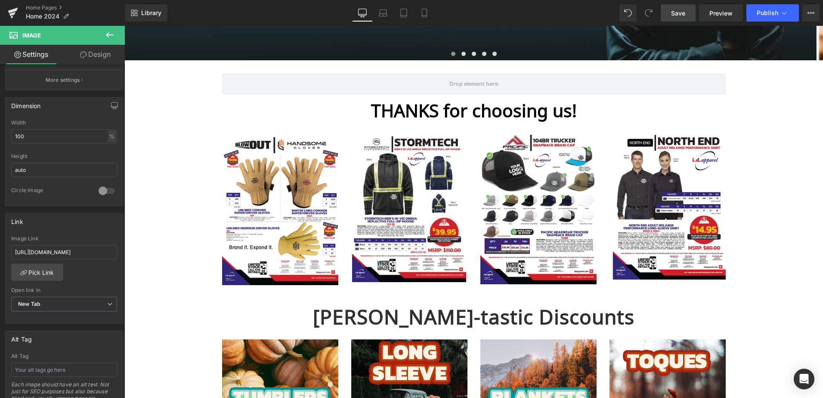
click at [681, 15] on span "Save" at bounding box center [678, 13] width 14 height 9
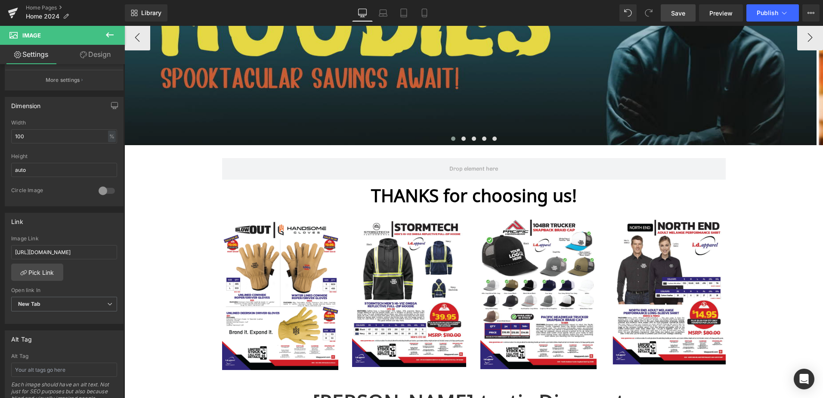
scroll to position [201, 0]
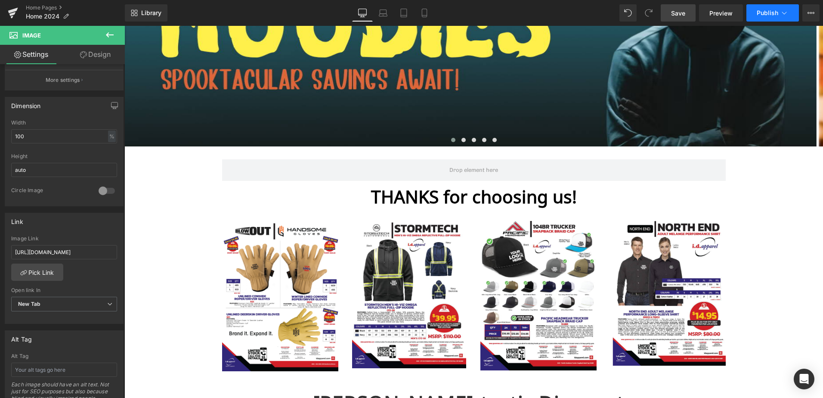
click at [775, 15] on span "Publish" at bounding box center [768, 12] width 22 height 7
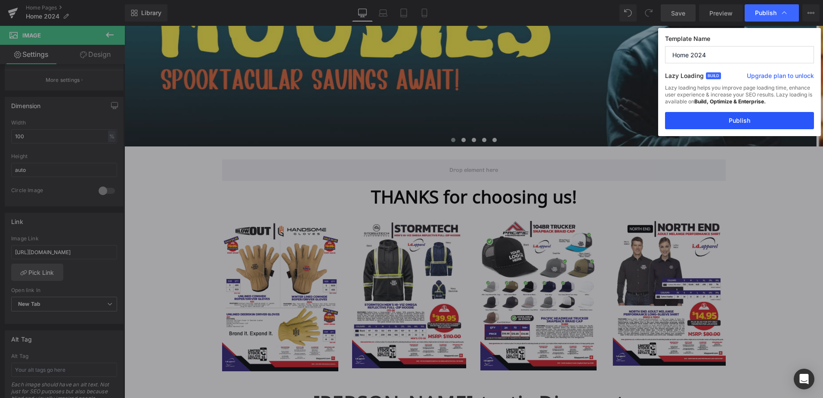
drag, startPoint x: 739, startPoint y: 121, endPoint x: 295, endPoint y: 107, distance: 444.0
click at [739, 121] on button "Publish" at bounding box center [739, 120] width 149 height 17
